Goal: Task Accomplishment & Management: Manage account settings

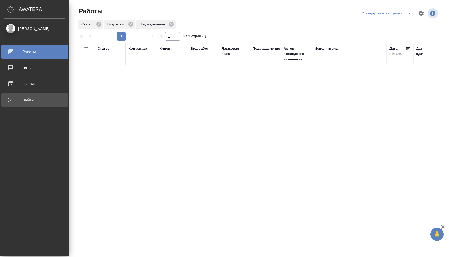
click at [18, 97] on div "Выйти" at bounding box center [34, 100] width 61 height 8
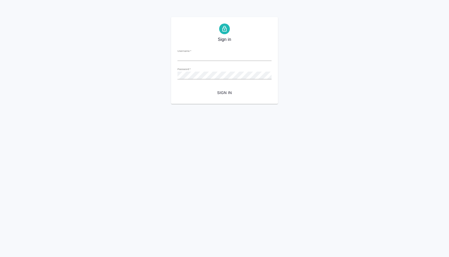
type input "a.shuvalova@awatera.com"
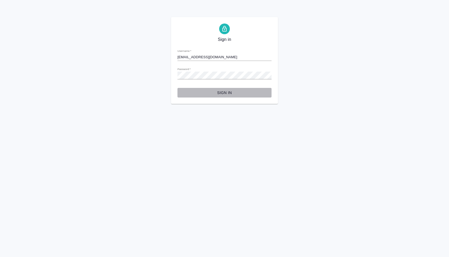
click at [224, 94] on span "Sign in" at bounding box center [225, 93] width 86 height 7
